Goal: Task Accomplishment & Management: Complete application form

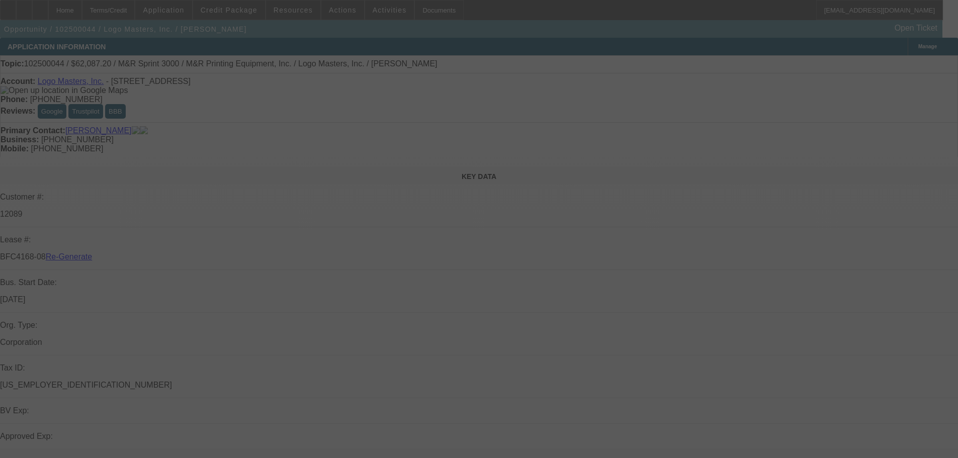
select select "3"
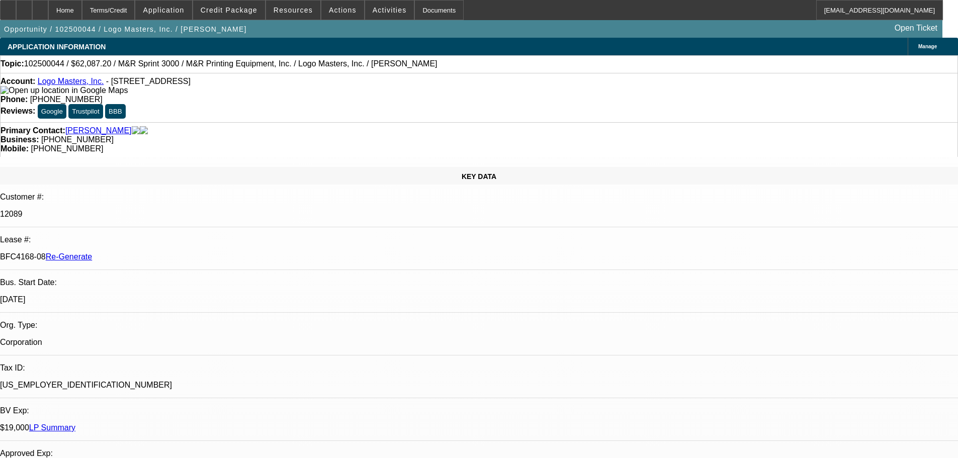
select select "0"
select select "0.1"
select select "4"
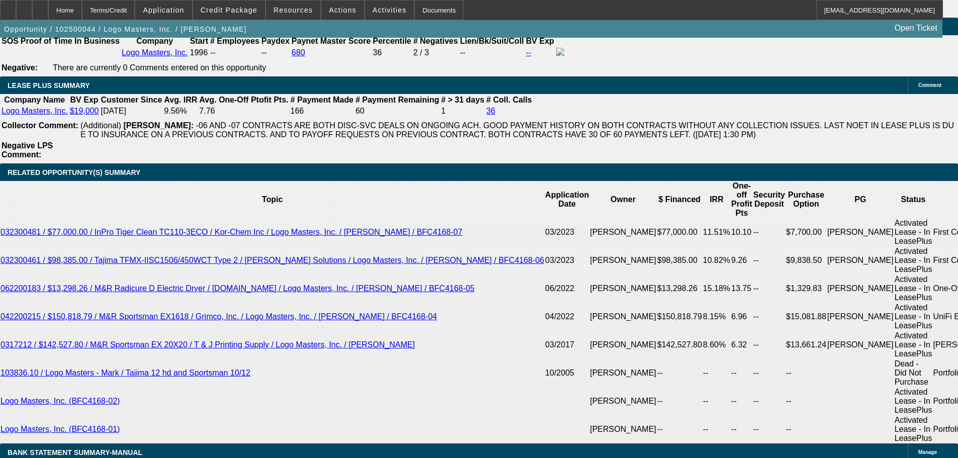
scroll to position [1711, 0]
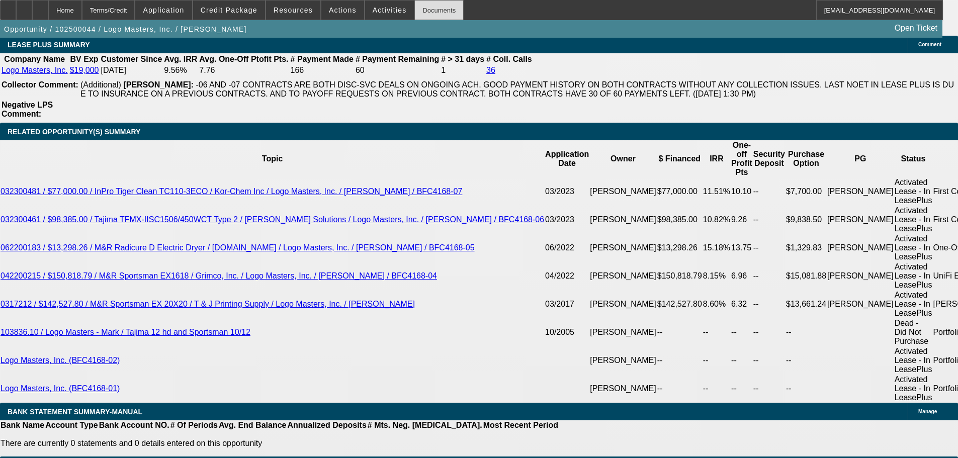
click at [418, 19] on div "Documents" at bounding box center [439, 10] width 49 height 20
click at [378, 12] on span "Activities" at bounding box center [390, 10] width 34 height 8
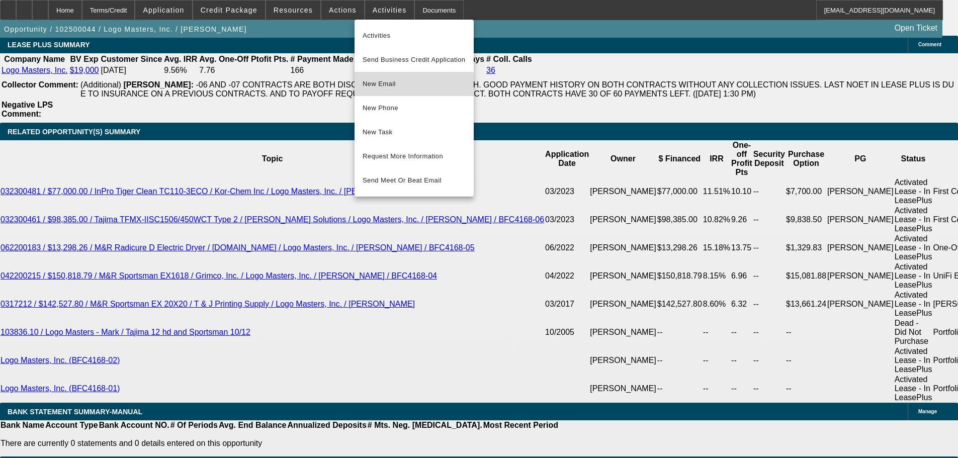
click at [397, 89] on span "New Email" at bounding box center [414, 84] width 103 height 12
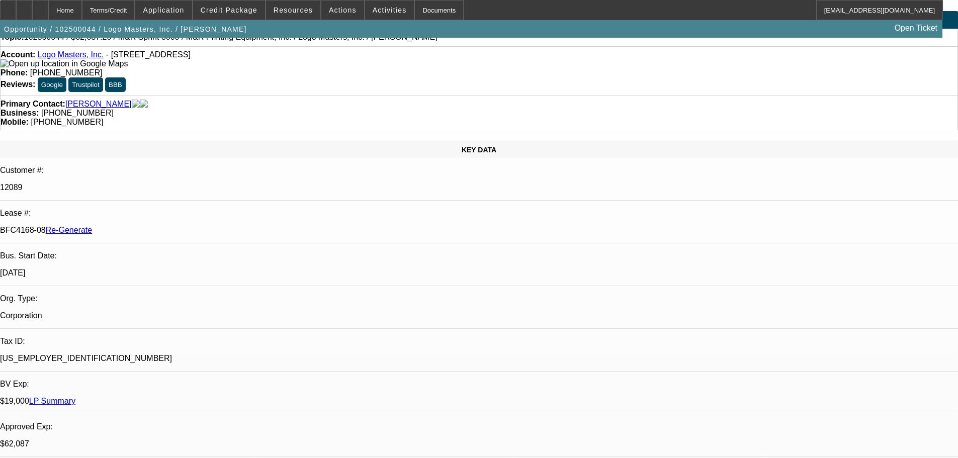
scroll to position [0, 0]
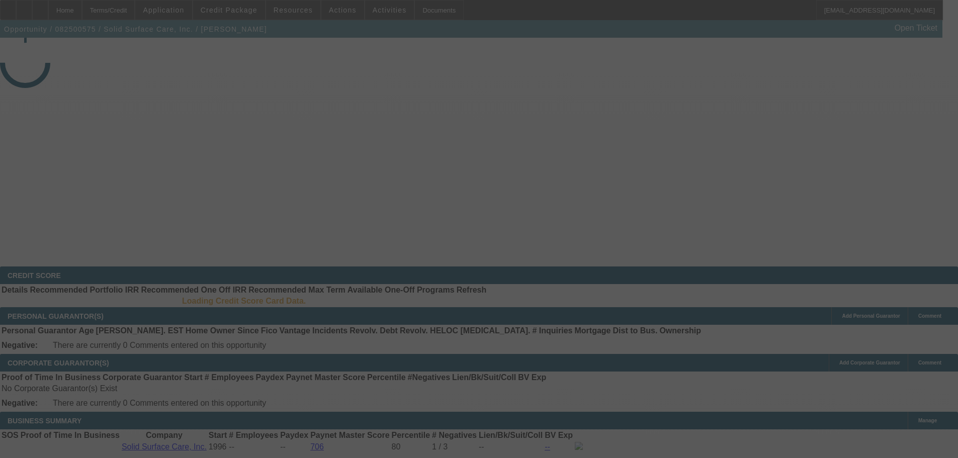
select select "3"
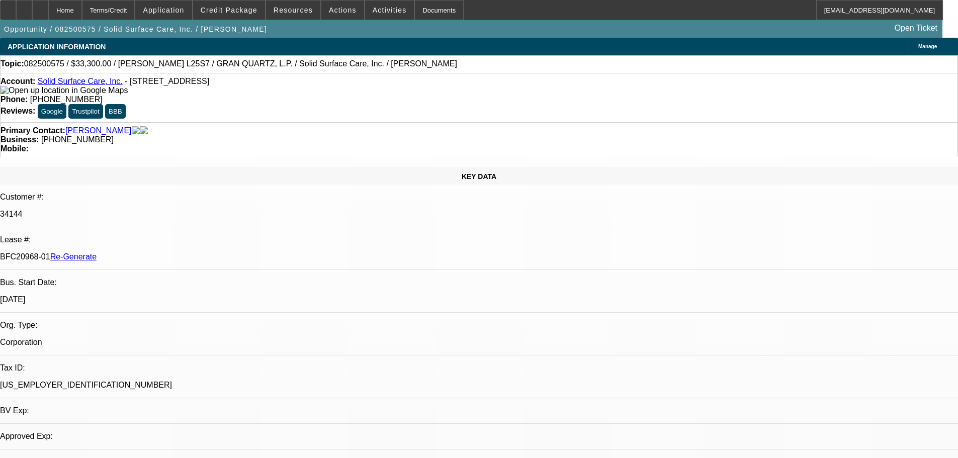
select select "0"
select select "2"
select select "0"
select select "6"
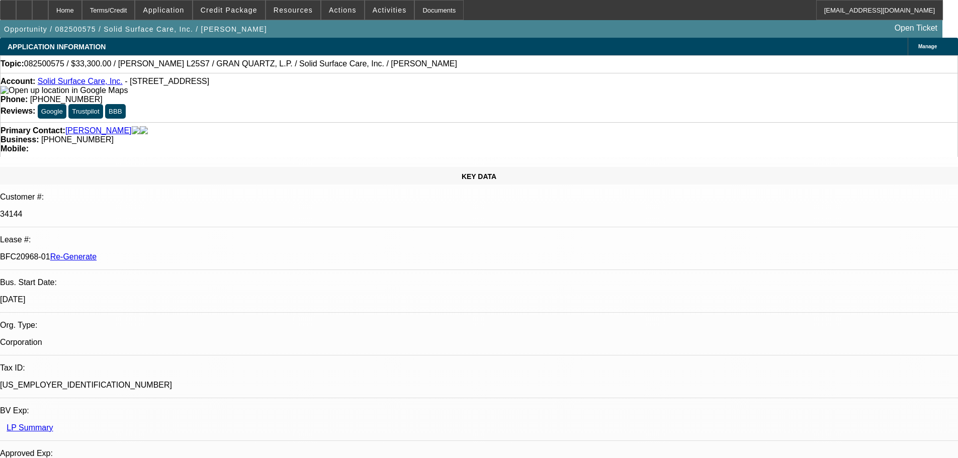
scroll to position [352, 0]
click at [373, 6] on span "Activities" at bounding box center [390, 10] width 34 height 8
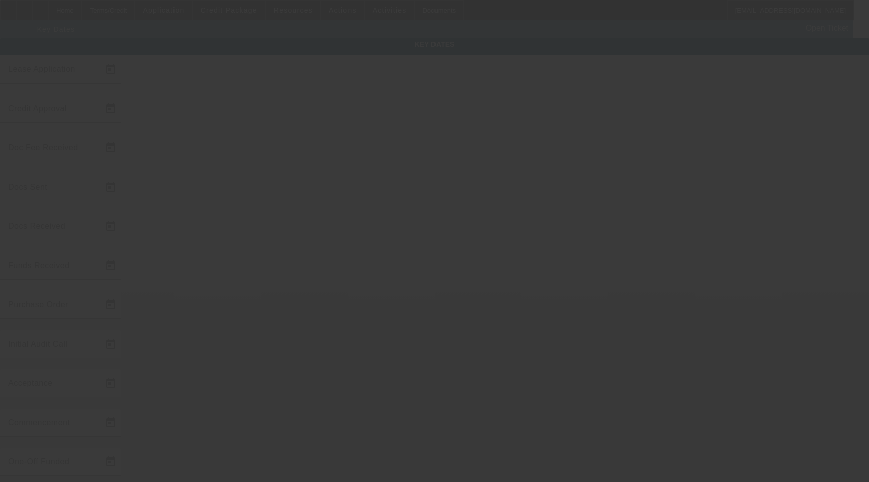
click at [528, 176] on div at bounding box center [434, 241] width 869 height 482
click at [534, 160] on div at bounding box center [434, 241] width 869 height 482
type input "10/2/2025"
type input "10/3/2025"
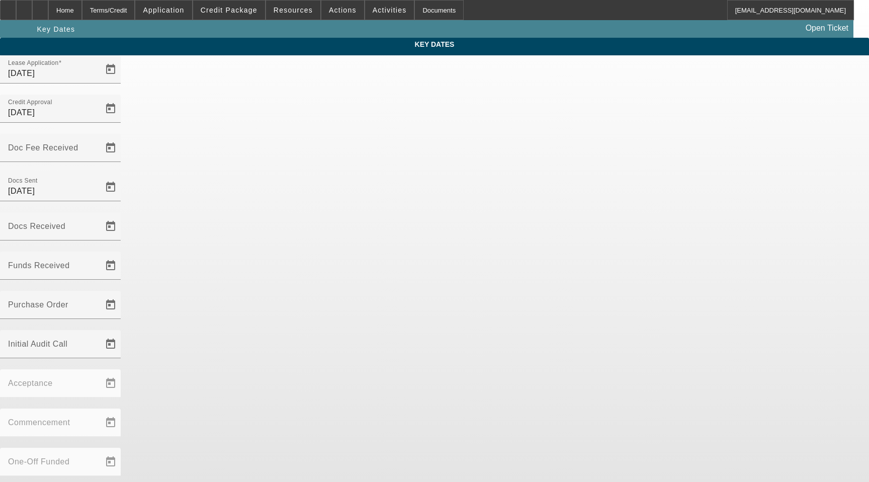
click at [564, 163] on div at bounding box center [434, 241] width 869 height 482
click at [123, 254] on span "Open calendar" at bounding box center [111, 266] width 24 height 24
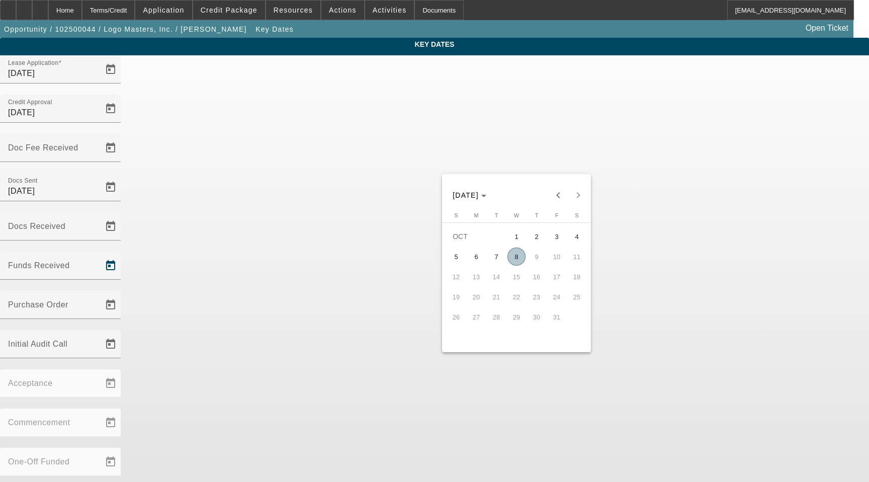
click at [515, 263] on span "8" at bounding box center [517, 257] width 18 height 18
type input "10/8/2025"
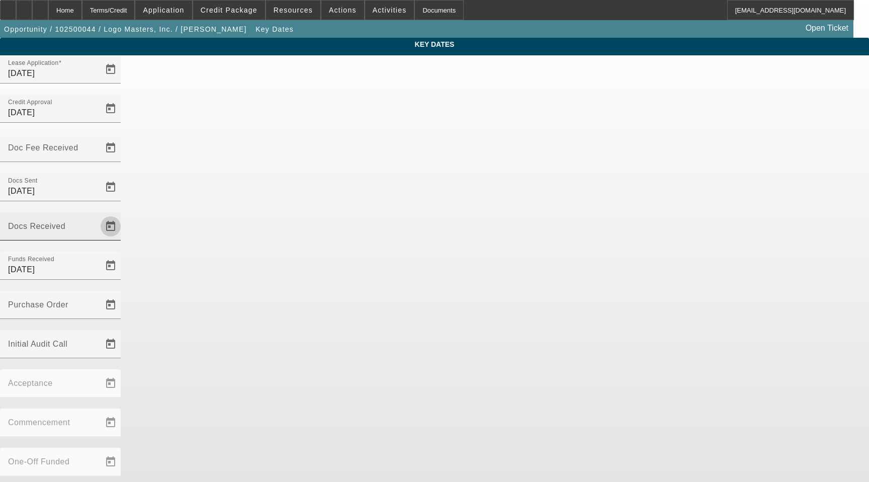
click at [123, 214] on span "Open calendar" at bounding box center [111, 226] width 24 height 24
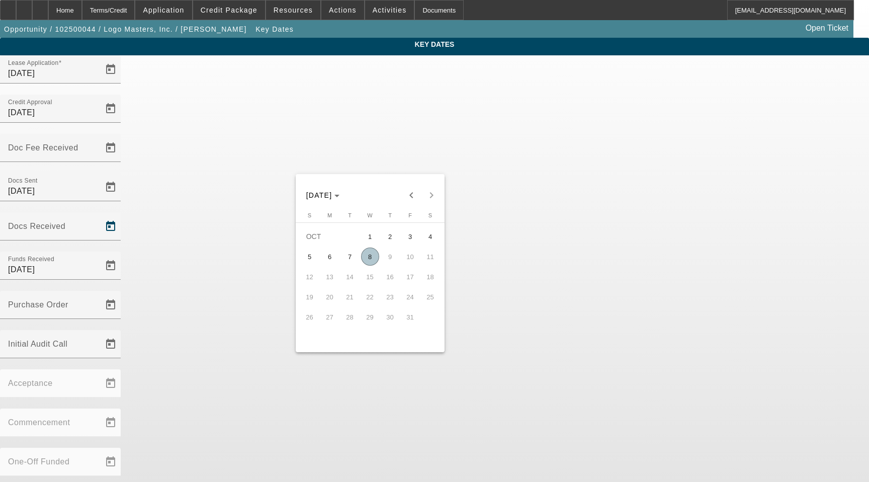
click at [370, 264] on span "8" at bounding box center [370, 257] width 18 height 18
type input "10/8/2025"
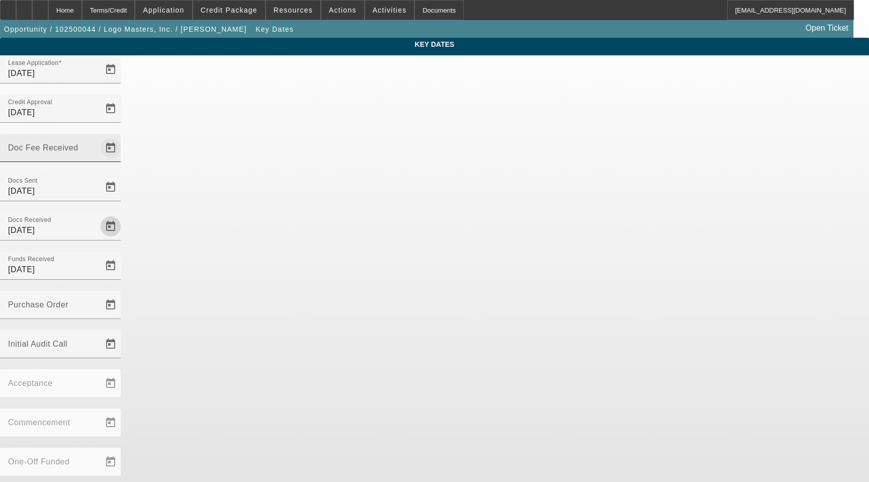
click at [123, 136] on span "Open calendar" at bounding box center [111, 148] width 24 height 24
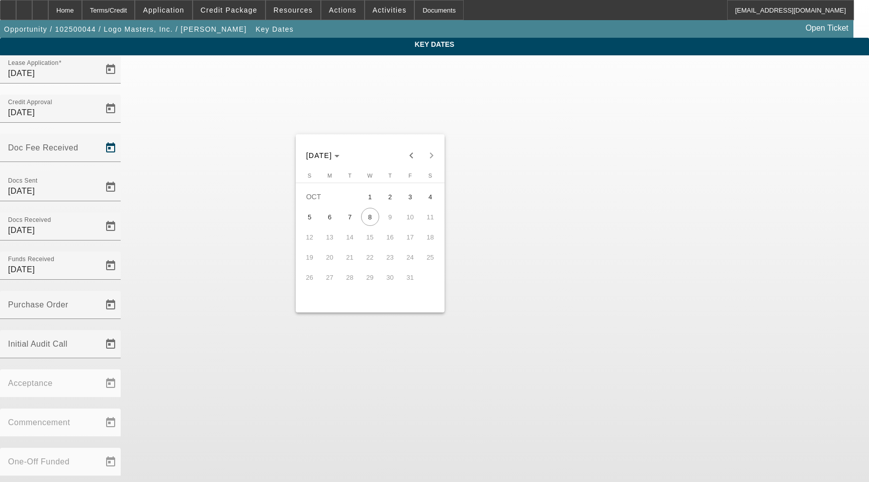
click at [407, 197] on span "3" at bounding box center [410, 197] width 18 height 18
type input "10/3/2025"
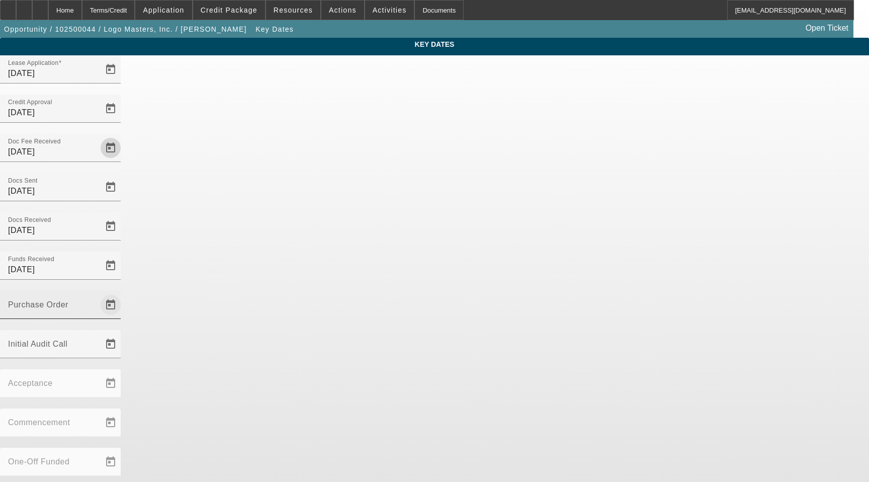
click at [123, 293] on span "Open calendar" at bounding box center [111, 305] width 24 height 24
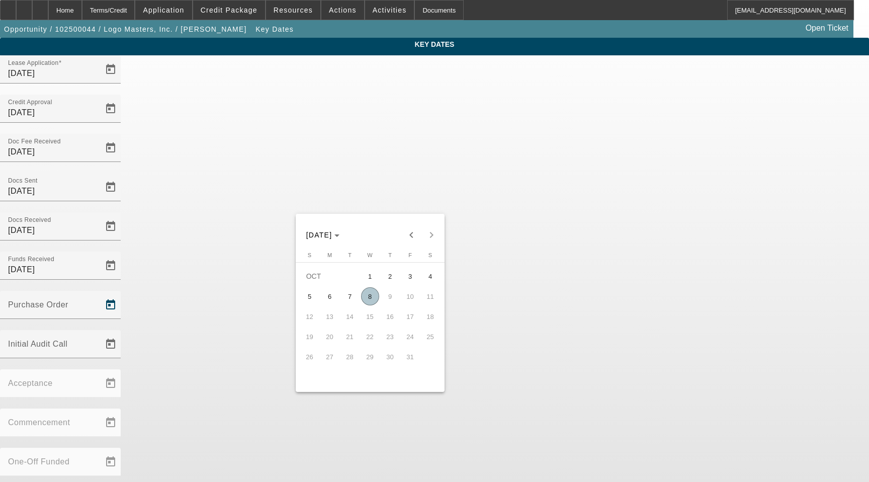
click at [366, 301] on span "8" at bounding box center [370, 296] width 18 height 18
type input "10/8/2025"
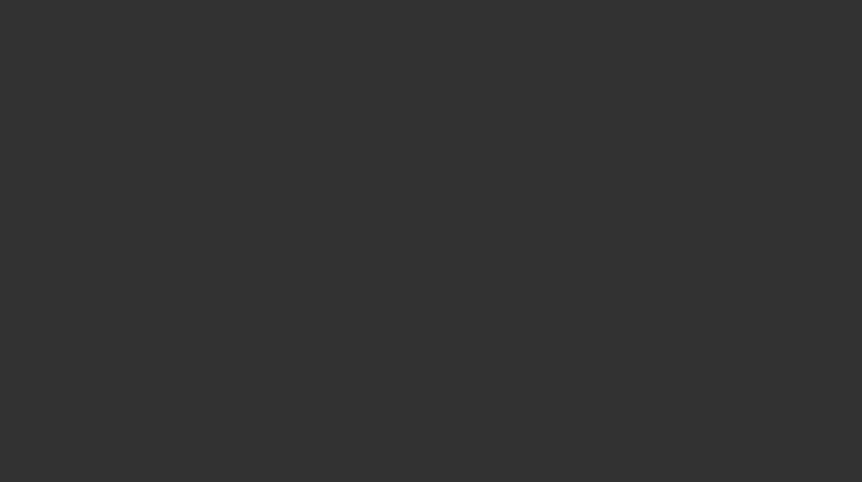
select select "3"
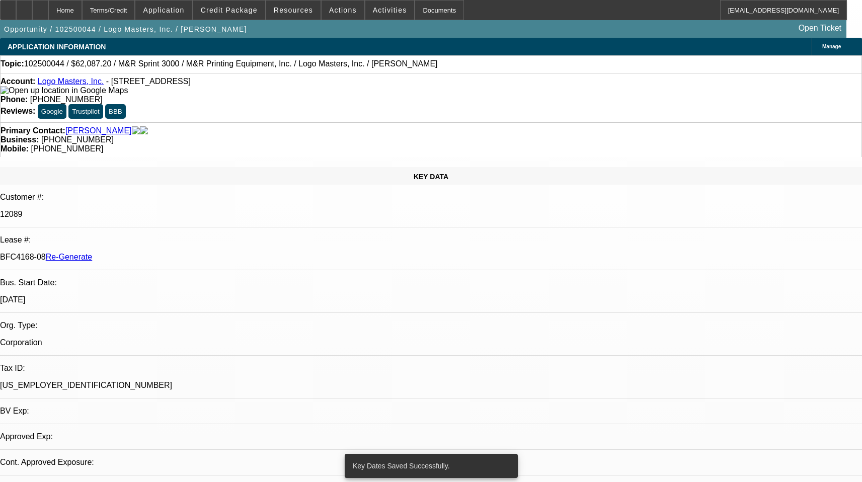
select select "0"
select select "0.1"
select select "4"
